Goal: Information Seeking & Learning: Learn about a topic

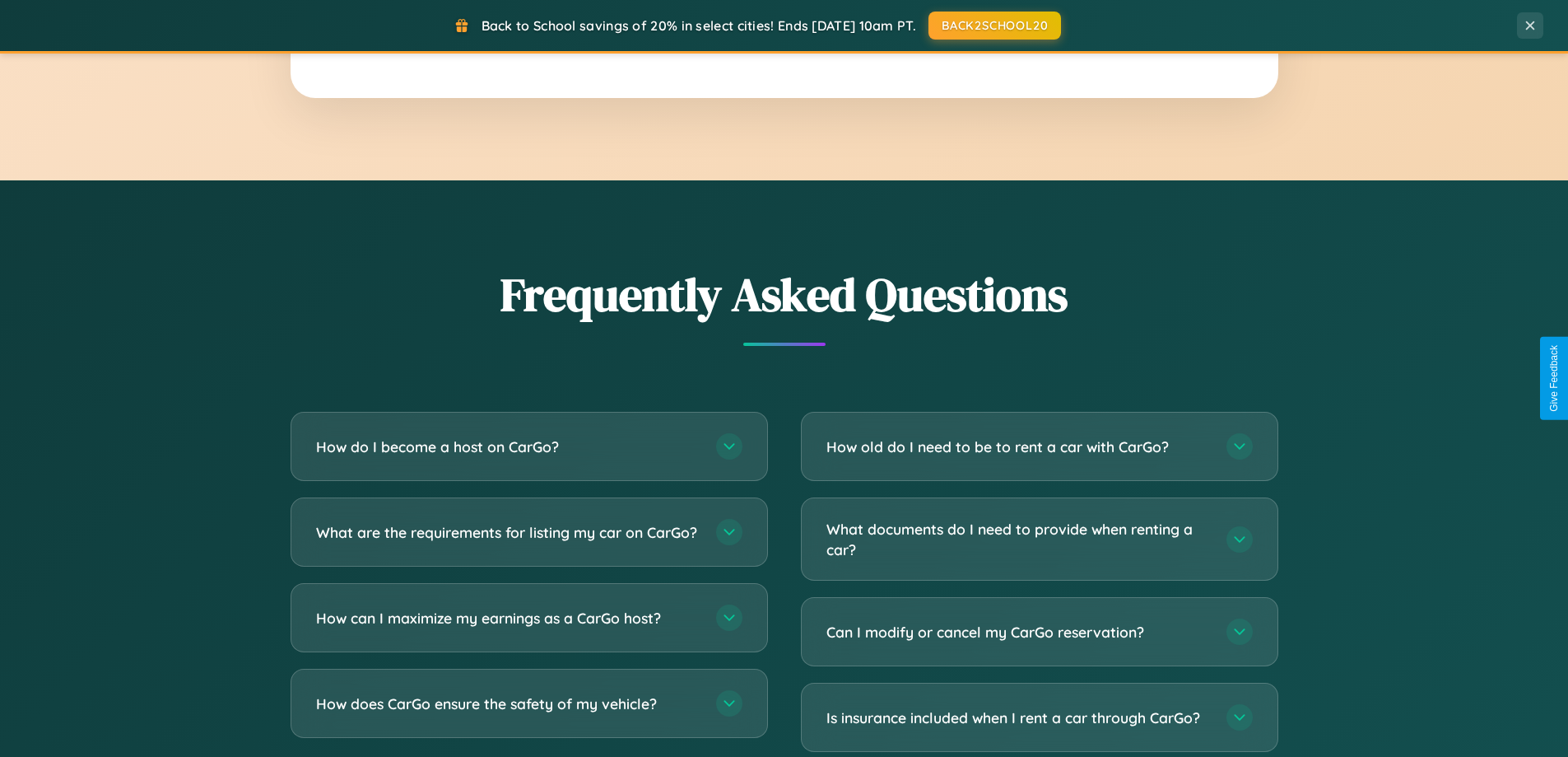
scroll to position [3170, 0]
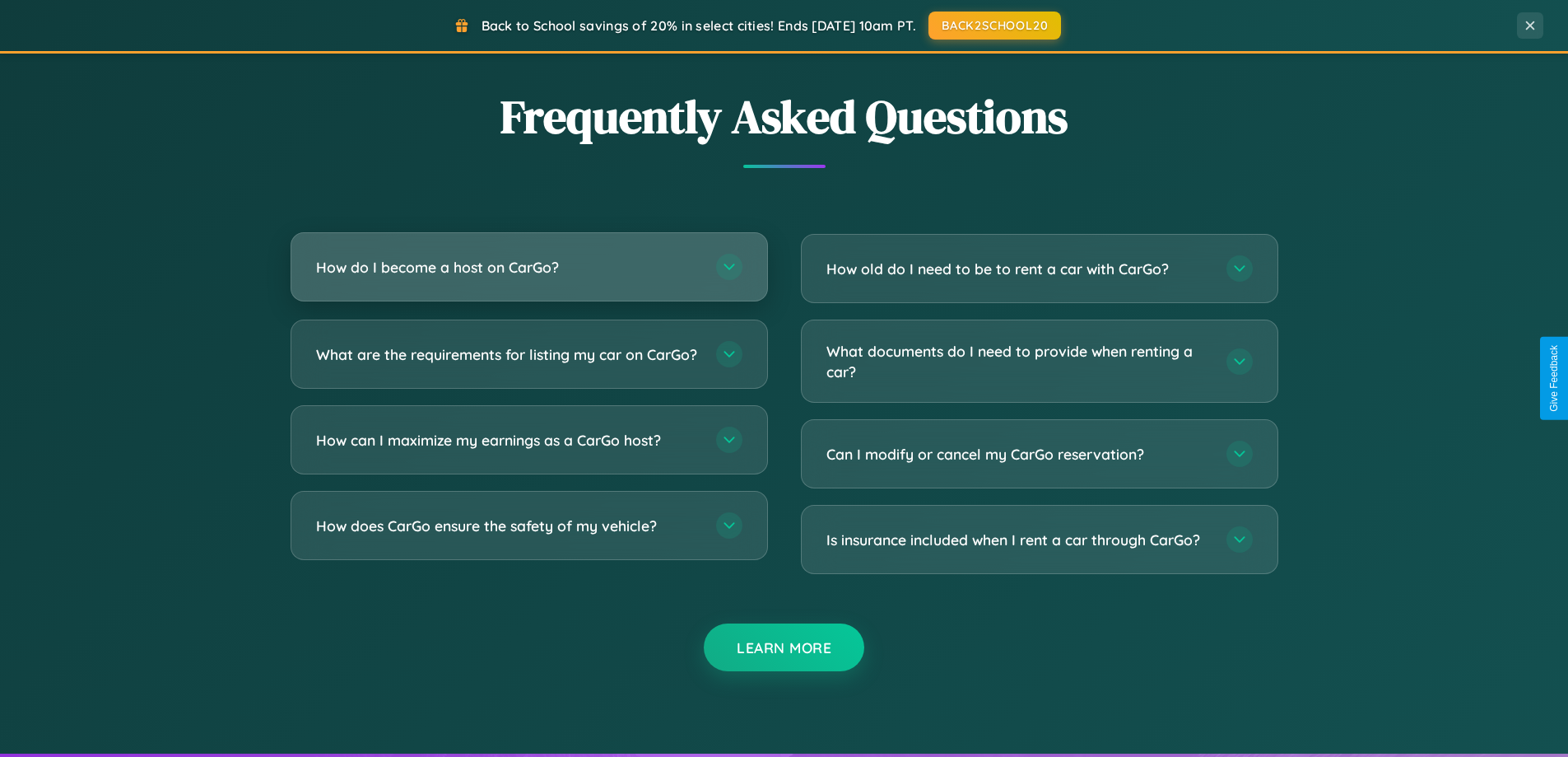
click at [528, 267] on h3 "How do I become a host on CarGo?" at bounding box center [508, 268] width 384 height 21
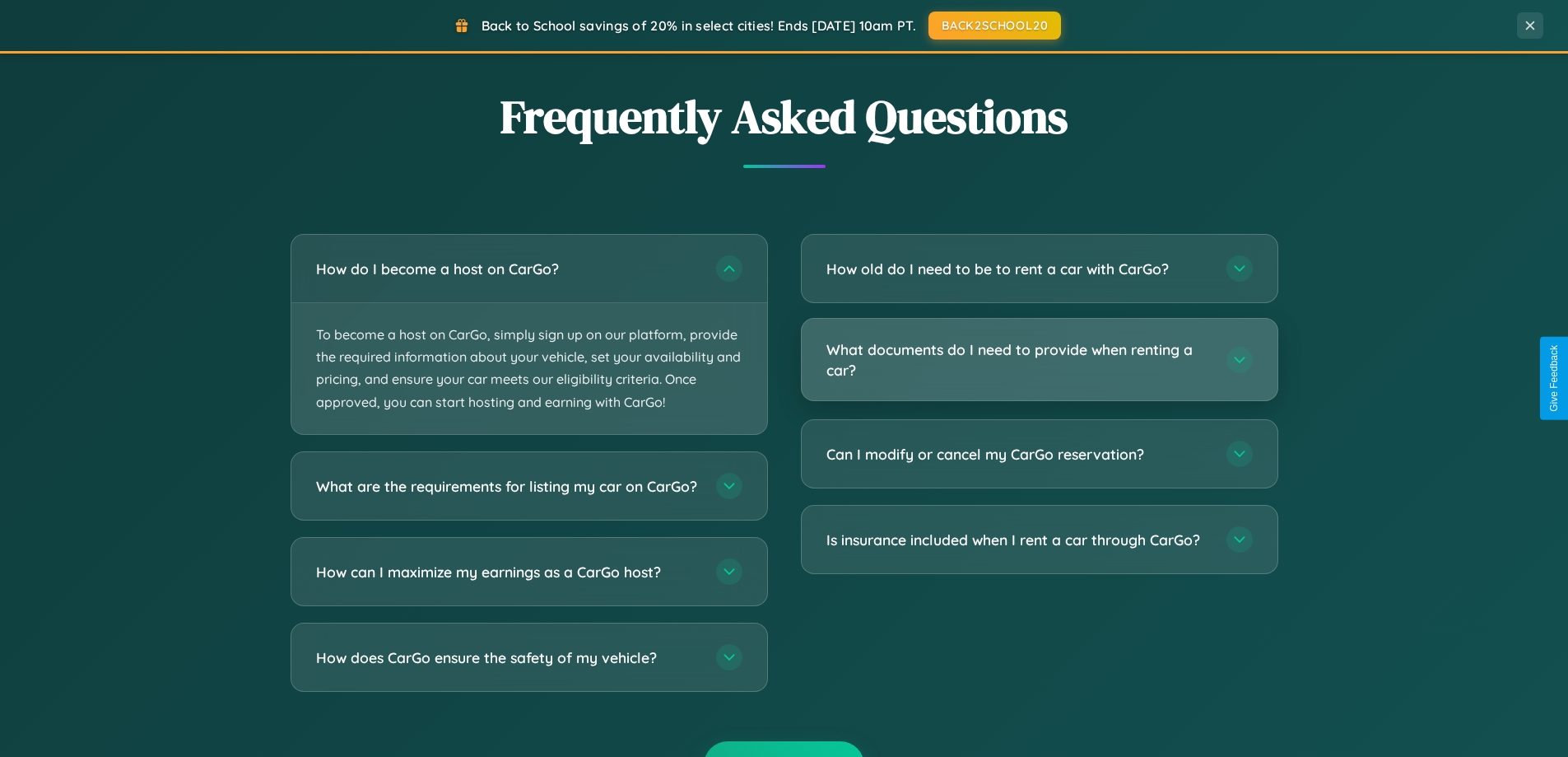
click at [1039, 361] on h3 "What documents do I need to provide when renting a car?" at bounding box center [1019, 359] width 384 height 40
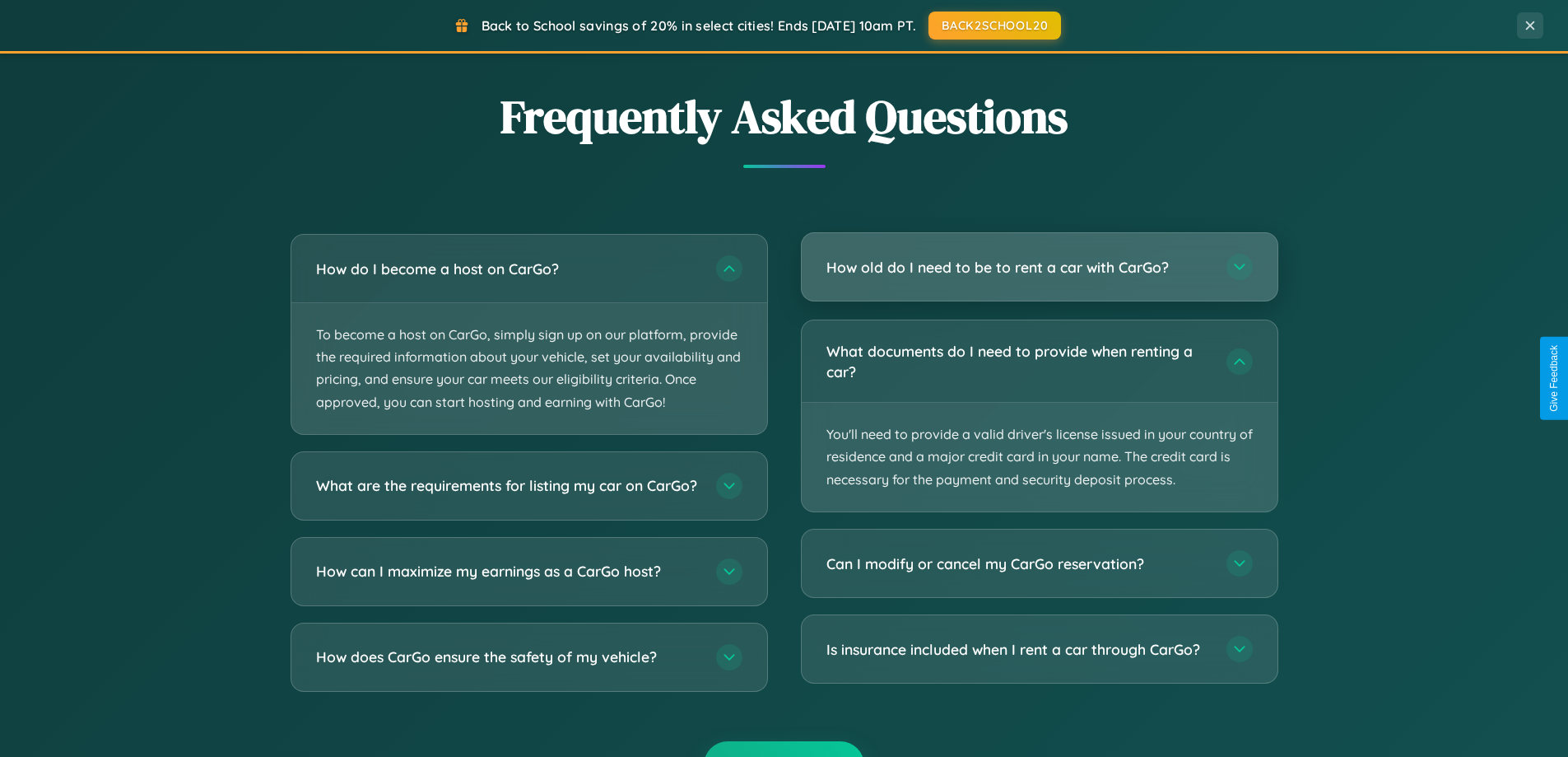
click at [1039, 267] on h3 "How old do I need to be to rent a car with CarGo?" at bounding box center [1019, 268] width 384 height 21
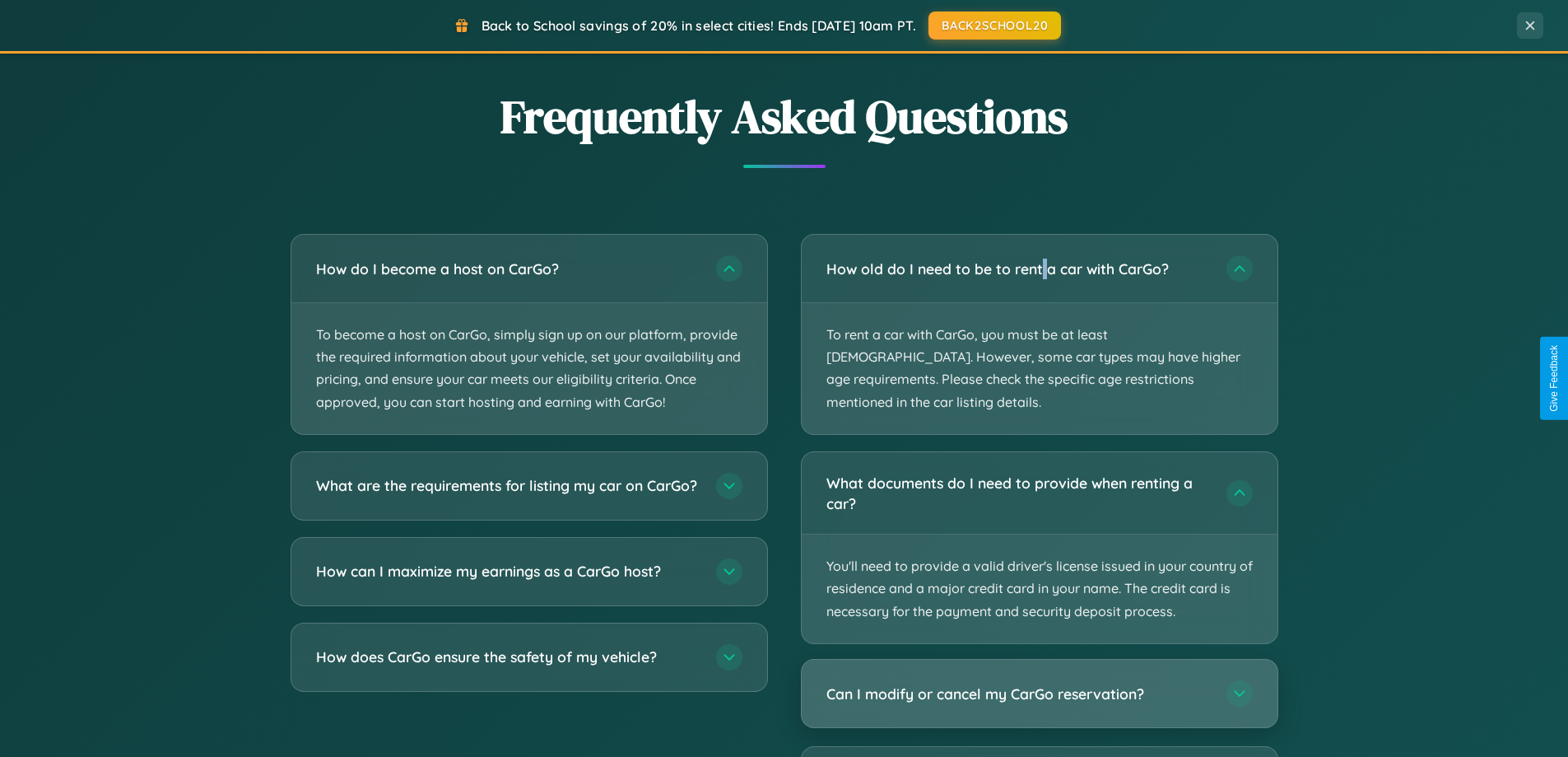
click at [1039, 683] on h3 "Can I modify or cancel my CarGo reservation?" at bounding box center [1019, 694] width 384 height 21
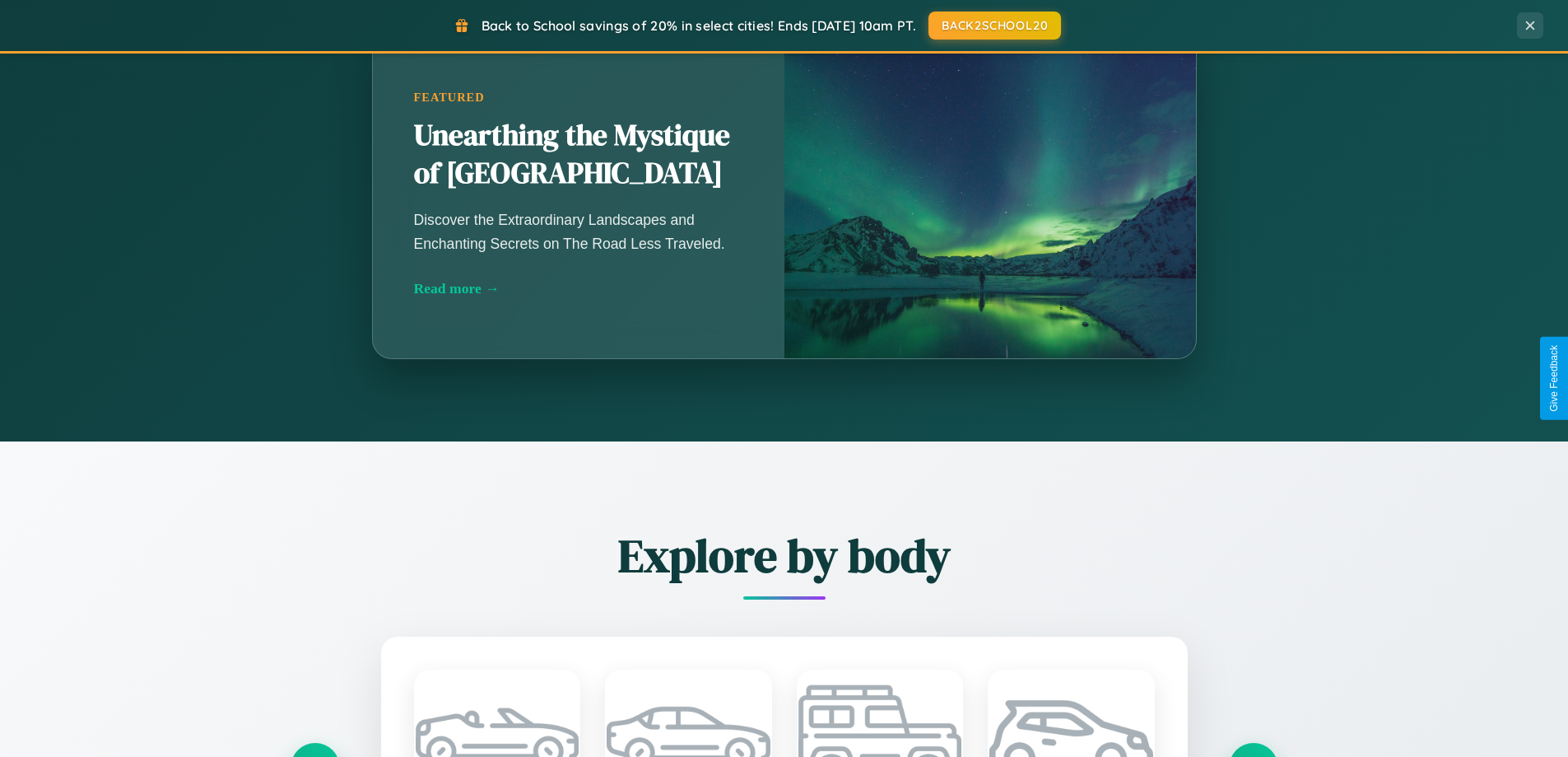
scroll to position [1133, 0]
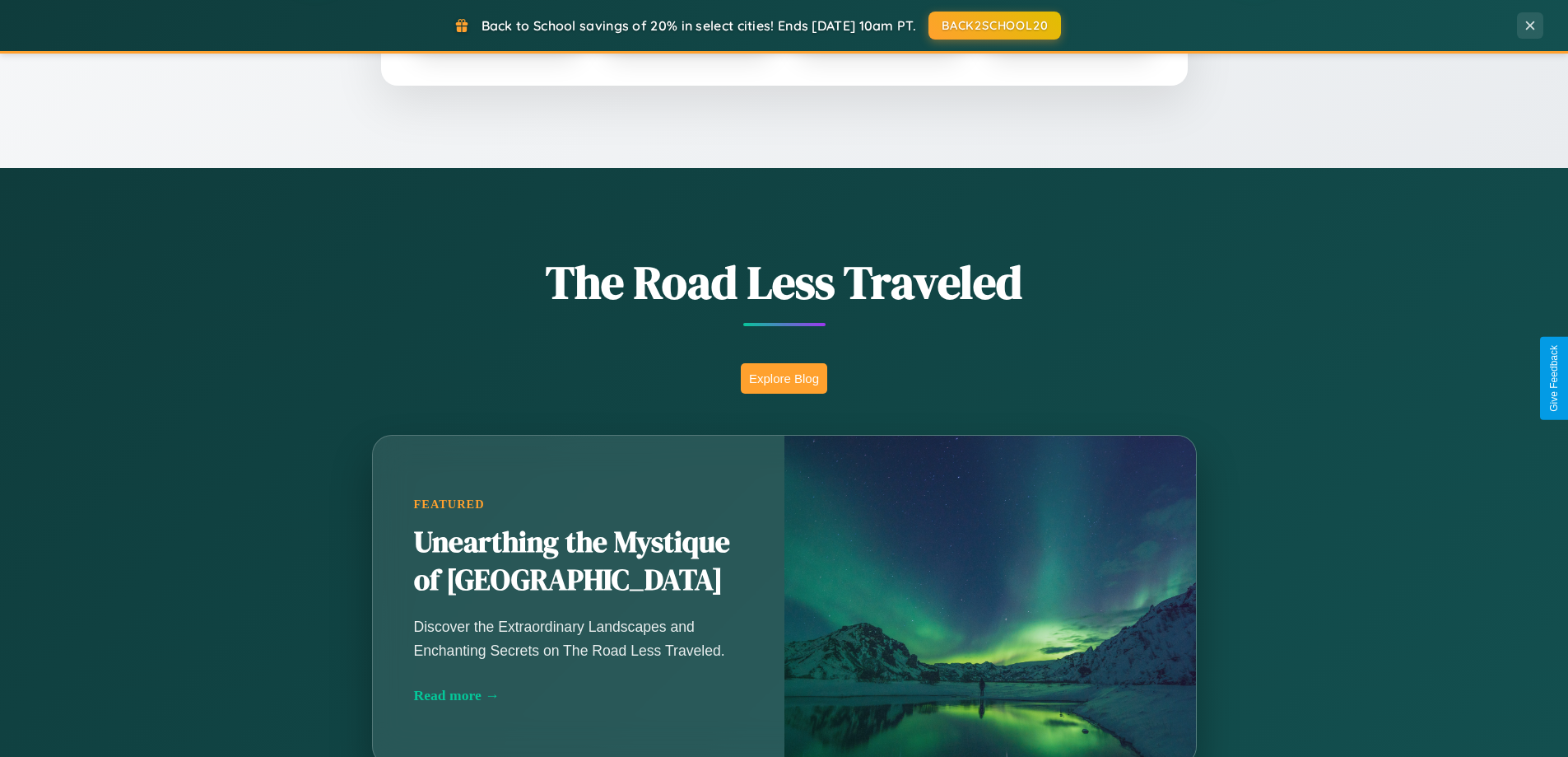
click at [784, 378] on button "Explore Blog" at bounding box center [784, 378] width 87 height 30
